Goal: Information Seeking & Learning: Learn about a topic

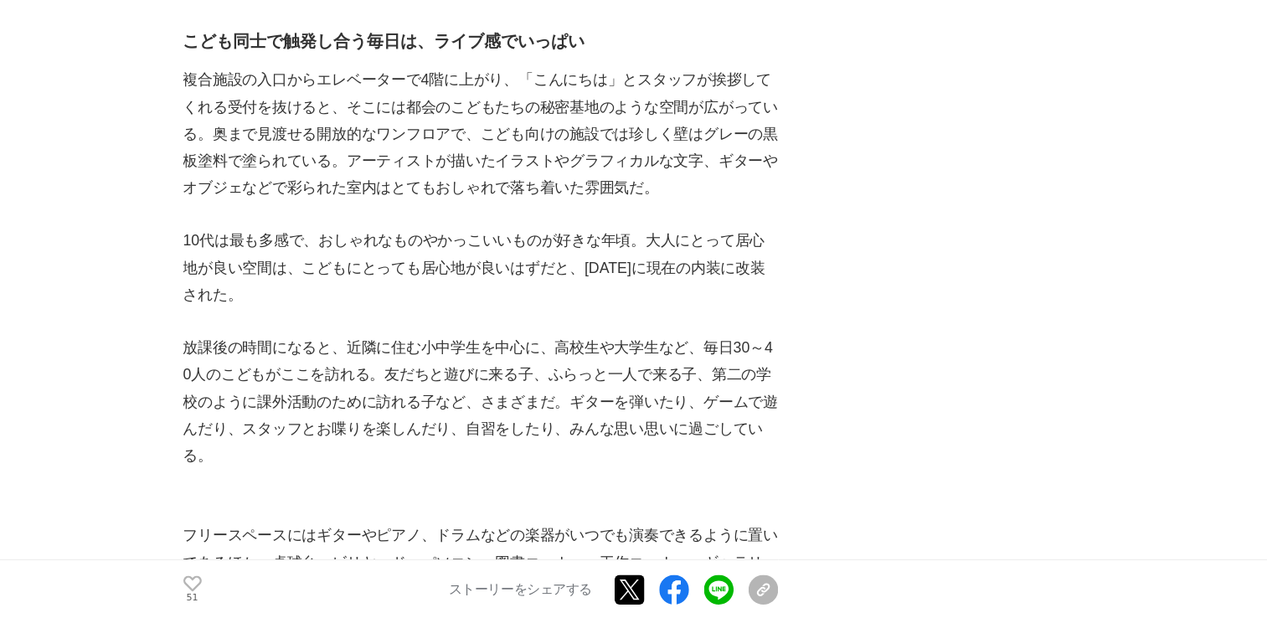
scroll to position [2723, 0]
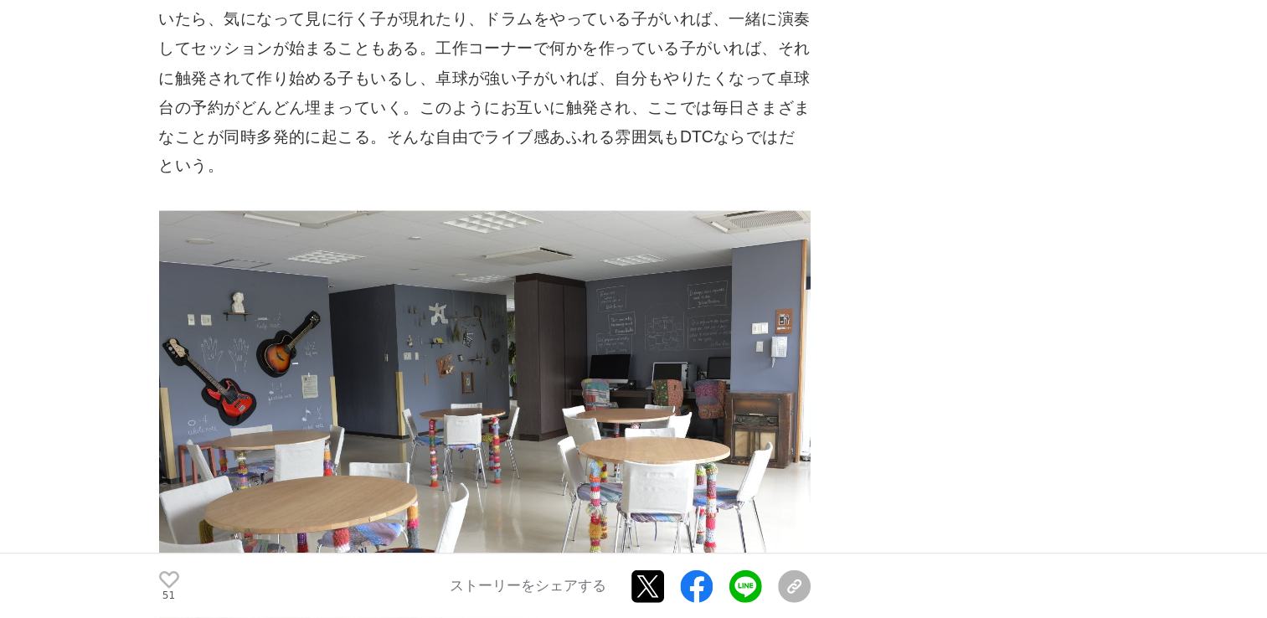
click at [417, 289] on img at bounding box center [458, 461] width 536 height 357
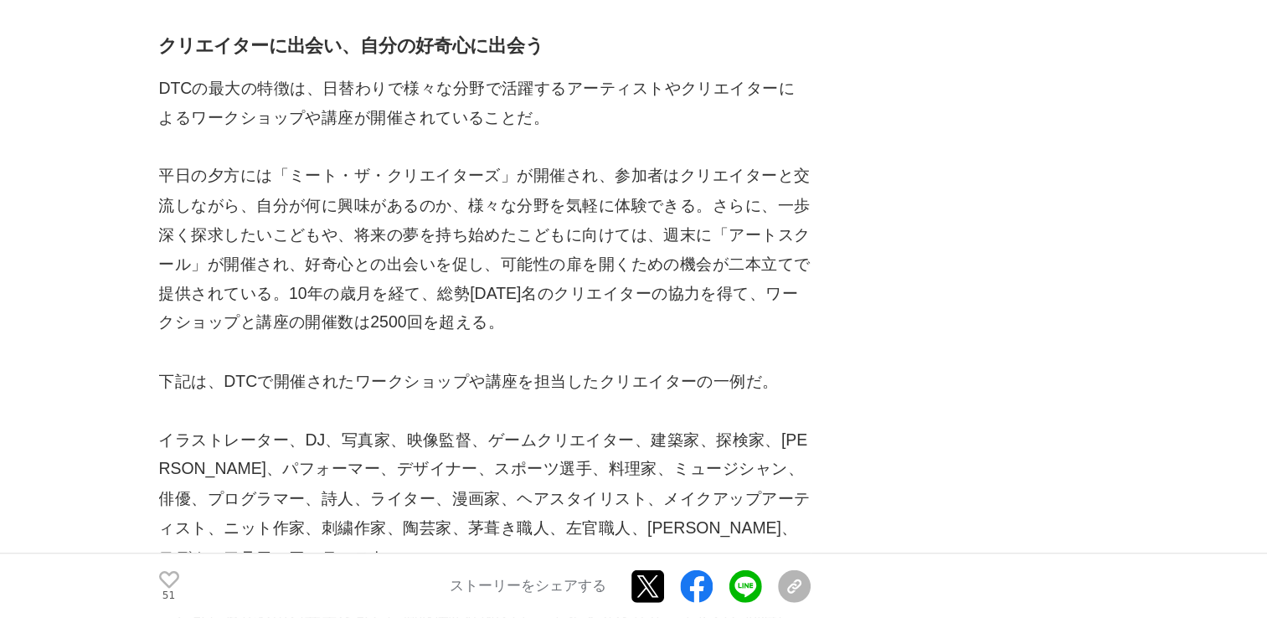
scroll to position [3825, 0]
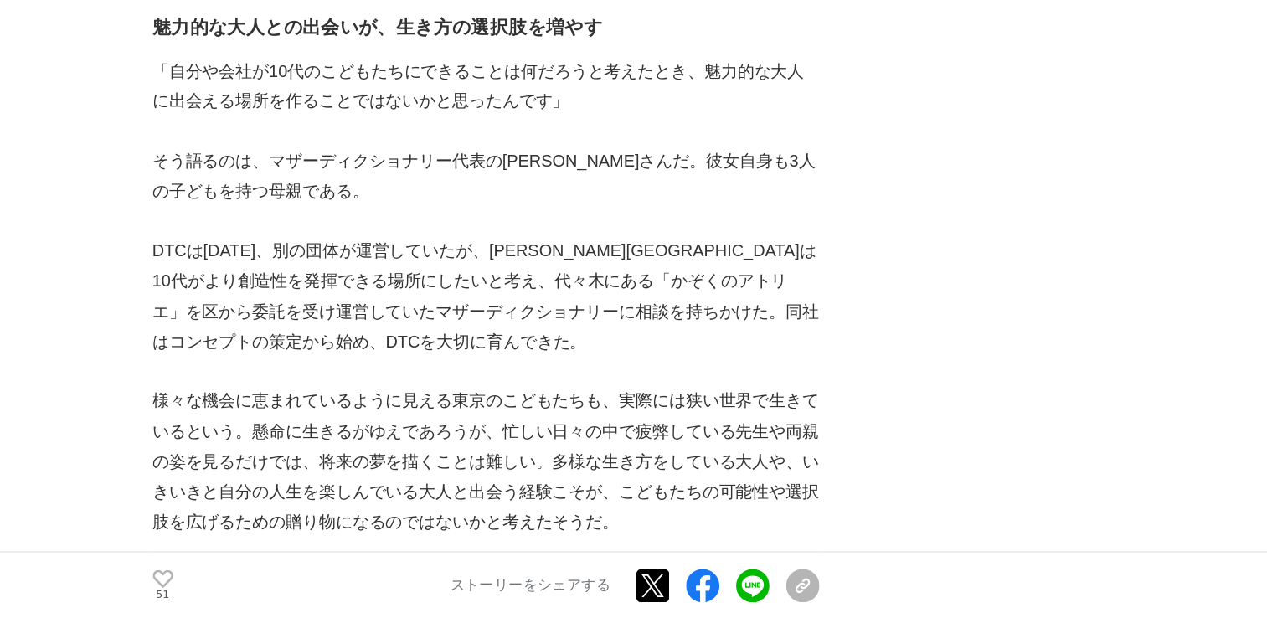
click at [417, 311] on p "DTCは[DATE]、別の団体が運営していたが、[PERSON_NAME][GEOGRAPHIC_DATA]は10代がより創造性を発揮できる場所にしたいと考え…" at bounding box center [458, 359] width 536 height 96
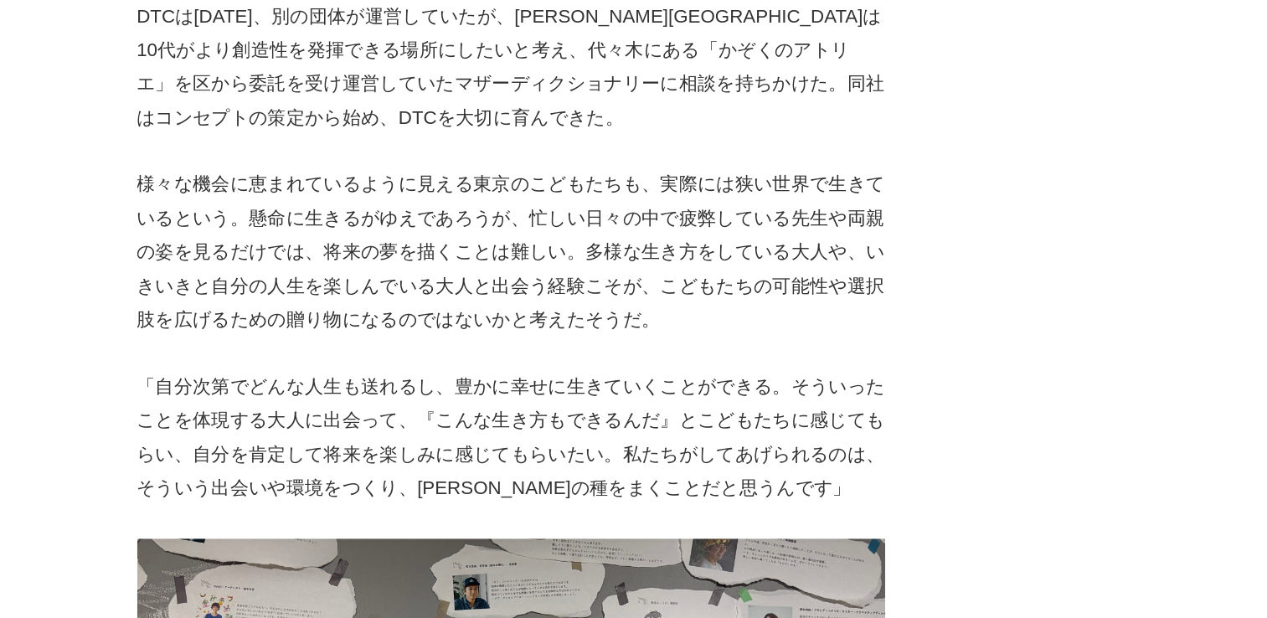
scroll to position [5601, 0]
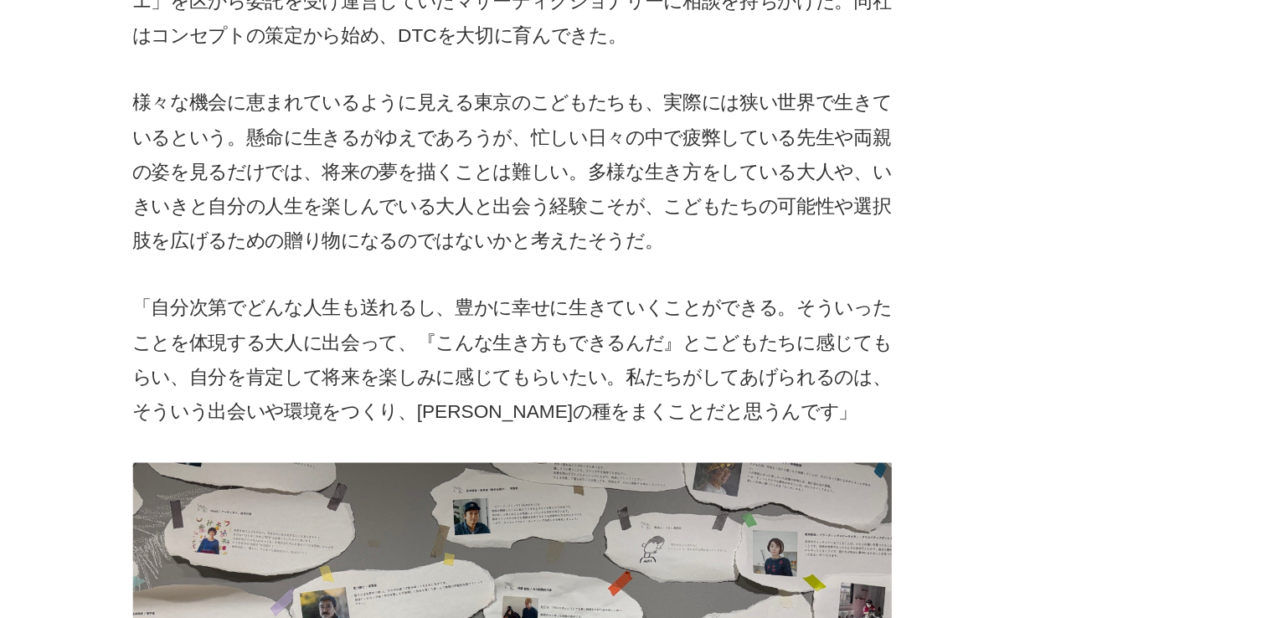
click at [409, 332] on p "「自分次第でどんな人生も送れるし、豊かに幸せに生きていくことができる。そういったことを体現する大人に出会って、『こんな生き方もできるんだ』とこどもたちに感じて…" at bounding box center [458, 380] width 536 height 96
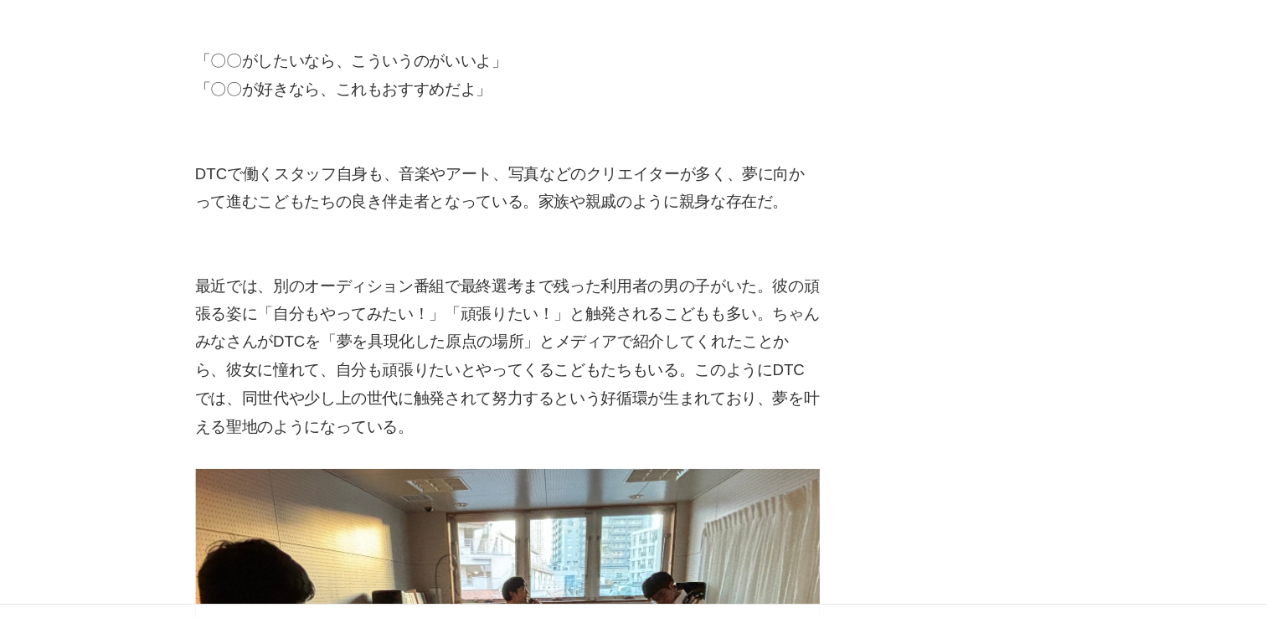
scroll to position [7672, 0]
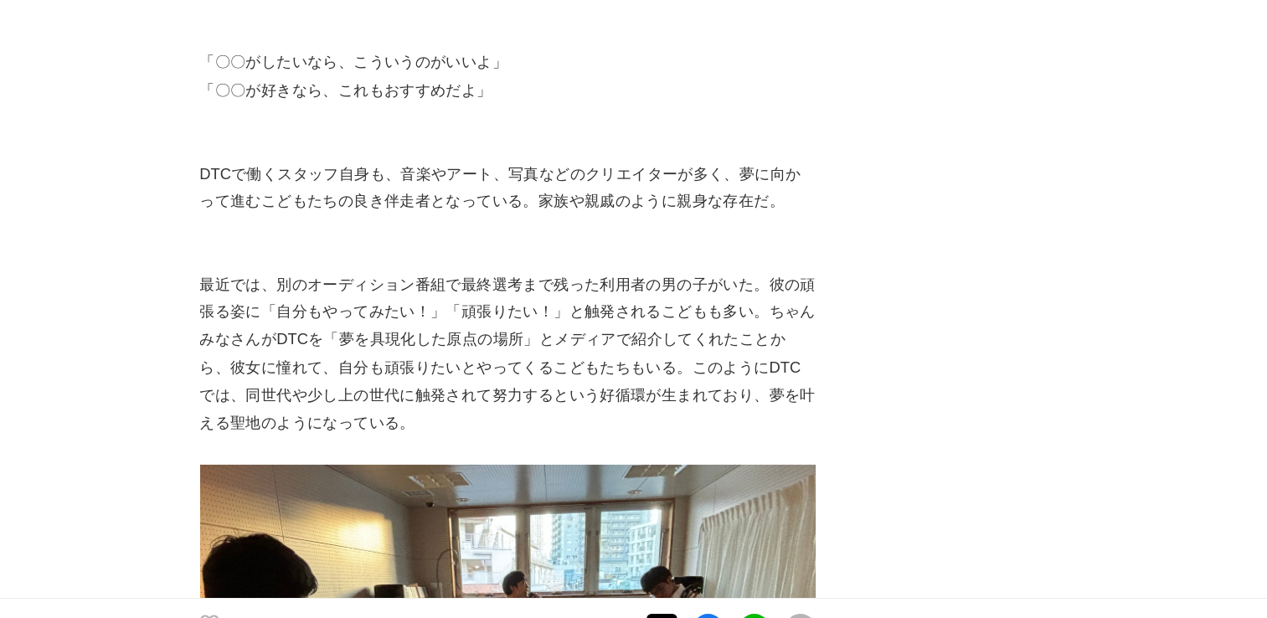
click at [475, 286] on p "最近では、別のオーディション番組で最終選考まで残った利用者の男の子がいた。彼の頑張る姿に「自分もやってみたい！」「頑張りたい！」と触発されるこどもも多い。ちゃ…" at bounding box center [458, 352] width 536 height 145
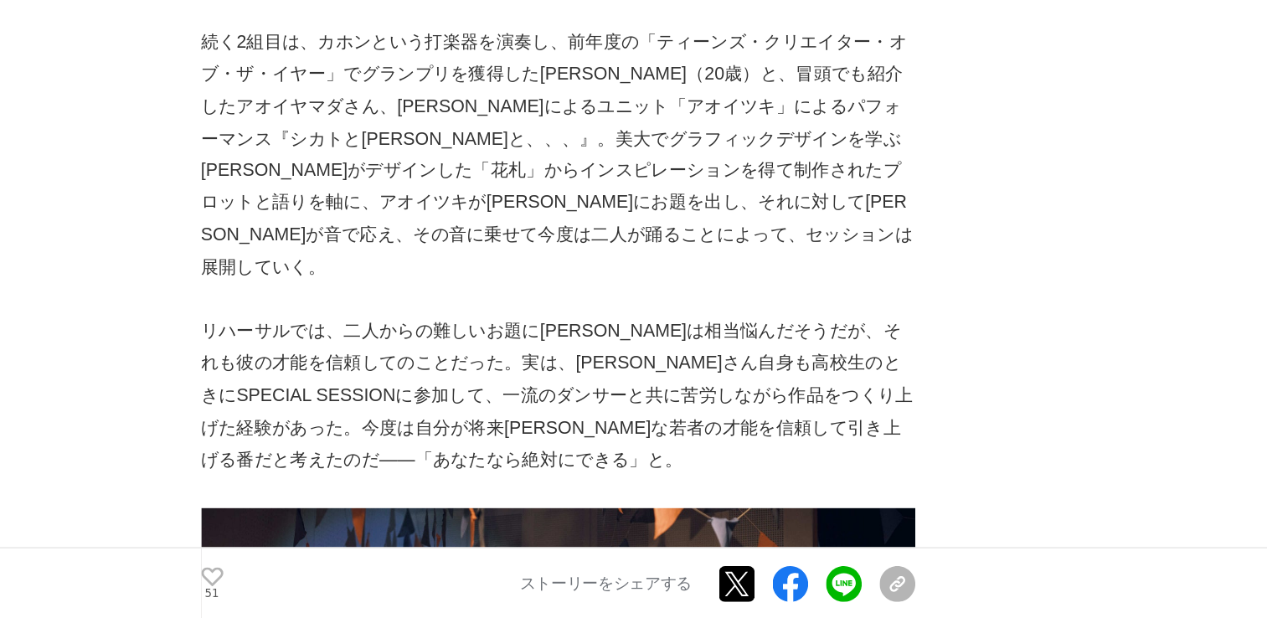
scroll to position [11464, 0]
